Goal: Find specific page/section: Find specific page/section

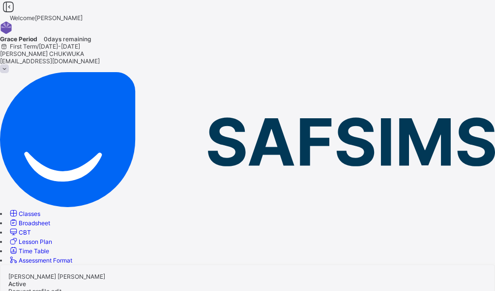
click at [40, 210] on span "Classes" at bounding box center [30, 213] width 22 height 7
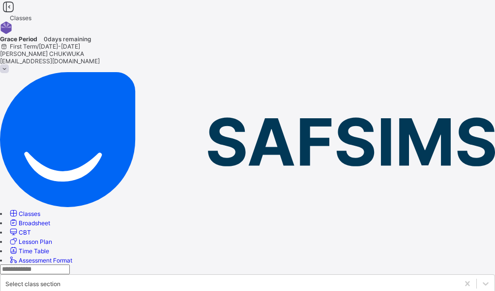
scroll to position [40, 0]
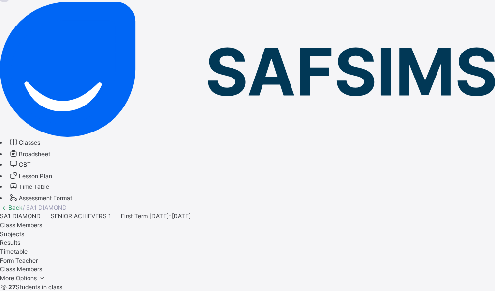
scroll to position [30, 0]
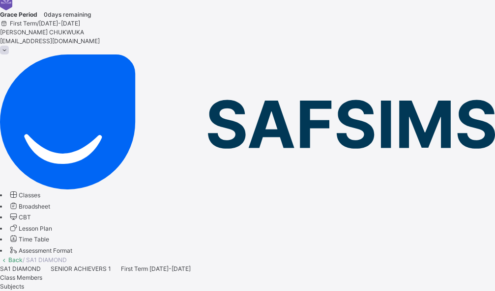
click at [24, 283] on span "Subjects" at bounding box center [12, 286] width 24 height 7
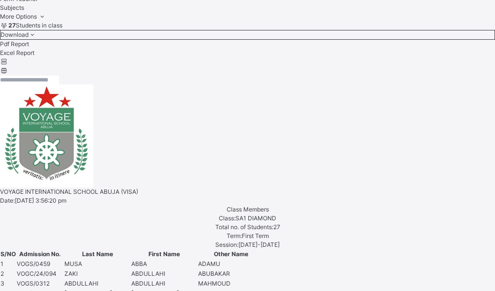
scroll to position [397, 0]
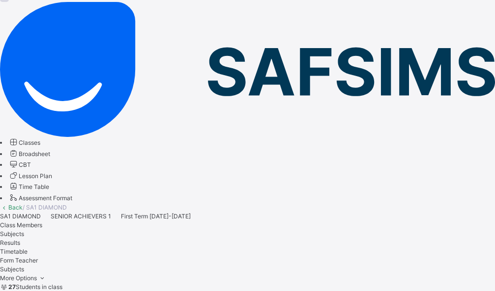
scroll to position [30, 0]
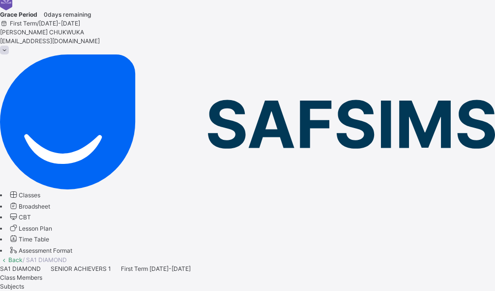
click at [23, 256] on link "Back" at bounding box center [15, 259] width 14 height 7
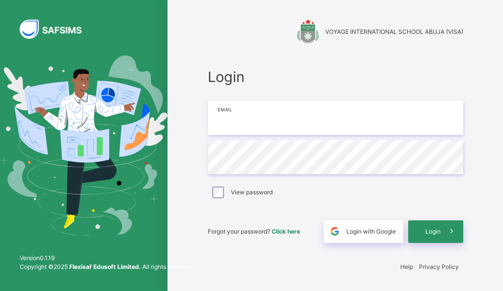
type input "**********"
